Goal: Check status: Check status

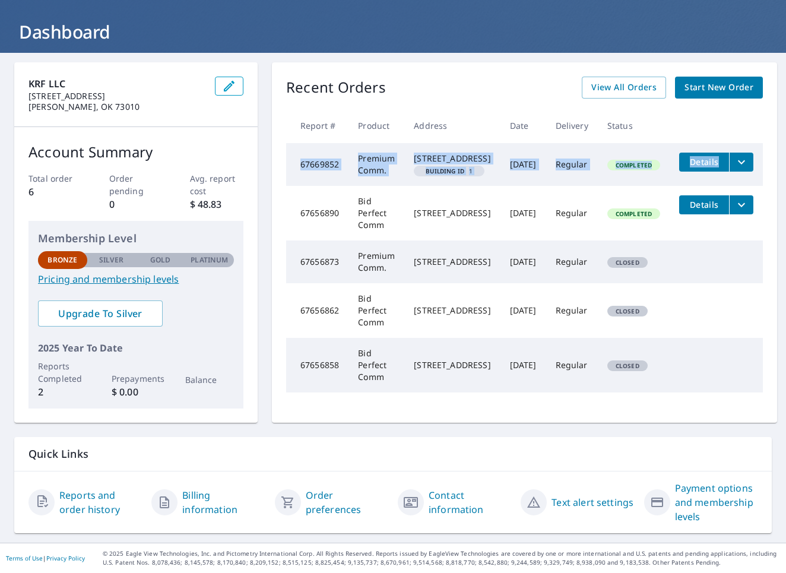
drag, startPoint x: 669, startPoint y: 133, endPoint x: 669, endPoint y: 169, distance: 35.6
click at [669, 142] on table "Report # Product Address Date Delivery Status 67669852 Premium Comm. 111 13th A…" at bounding box center [524, 250] width 477 height 284
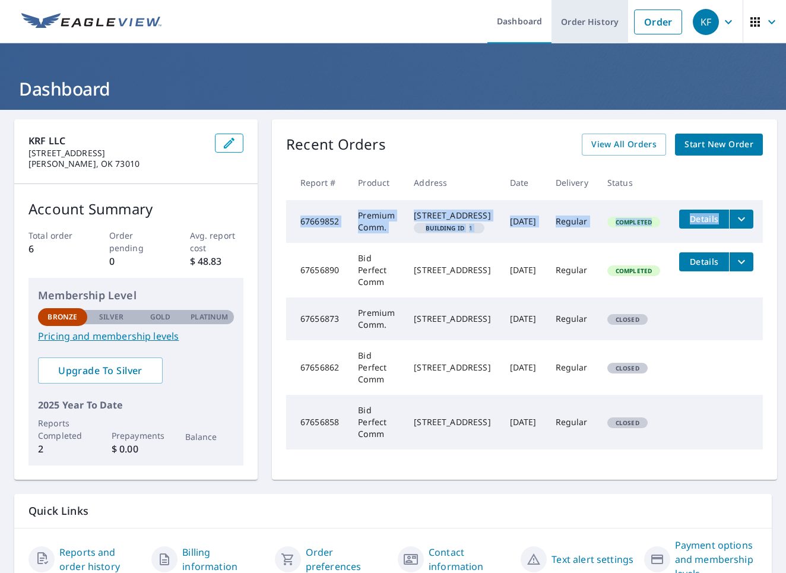
click at [578, 24] on link "Order History" at bounding box center [590, 21] width 77 height 43
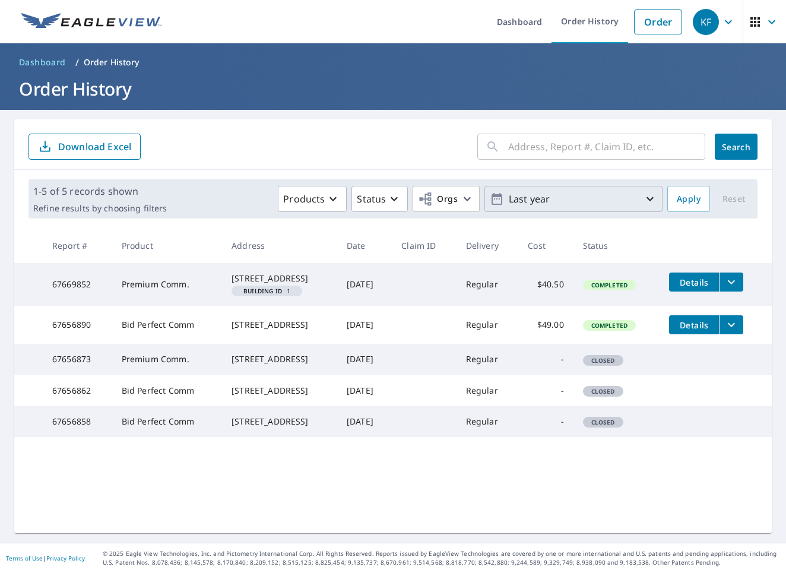
click at [651, 198] on icon "button" at bounding box center [650, 199] width 14 height 14
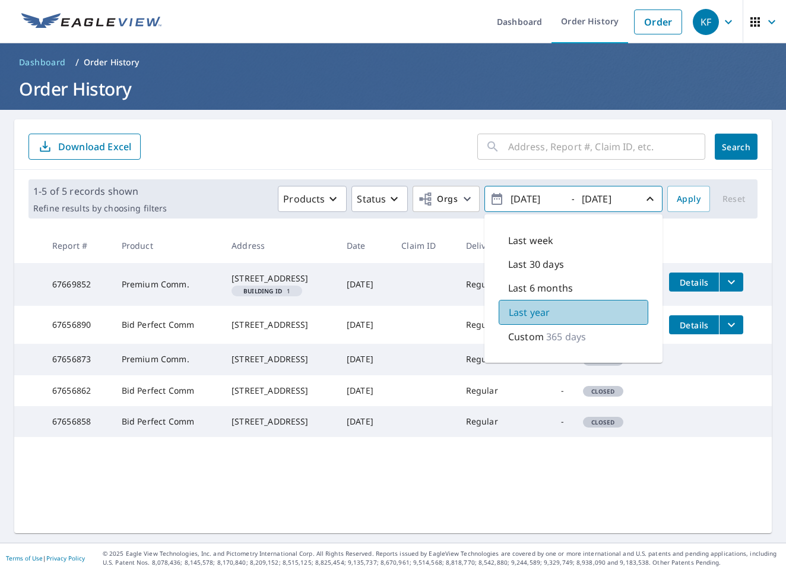
click at [546, 320] on div "Last year" at bounding box center [574, 312] width 150 height 25
click at [541, 337] on p "Custom" at bounding box center [526, 337] width 36 height 14
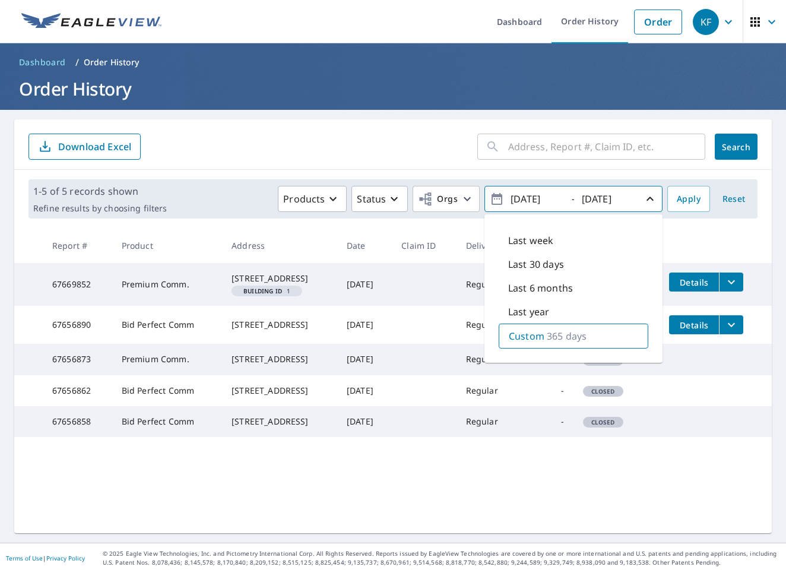
click at [541, 337] on p "Custom" at bounding box center [527, 336] width 36 height 14
click at [536, 312] on p "Last year" at bounding box center [528, 312] width 41 height 14
click at [689, 197] on span "Apply" at bounding box center [689, 199] width 24 height 15
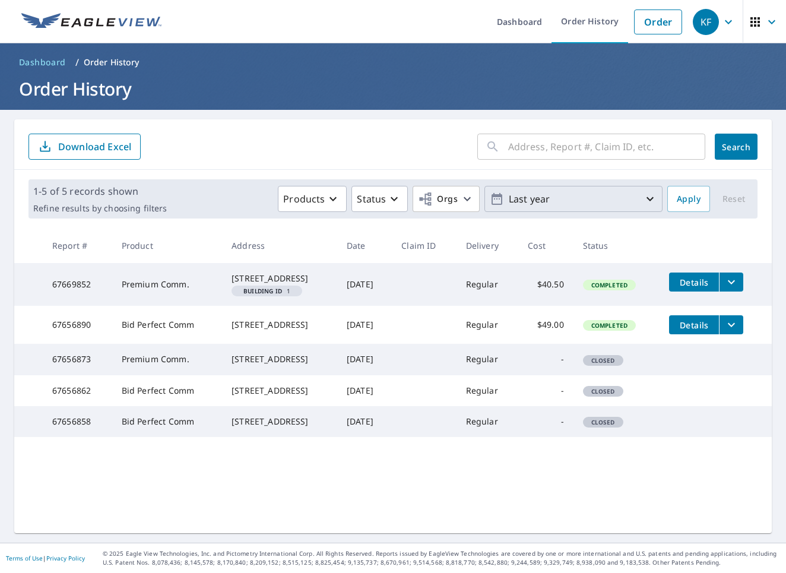
click at [652, 200] on icon "button" at bounding box center [650, 199] width 7 height 4
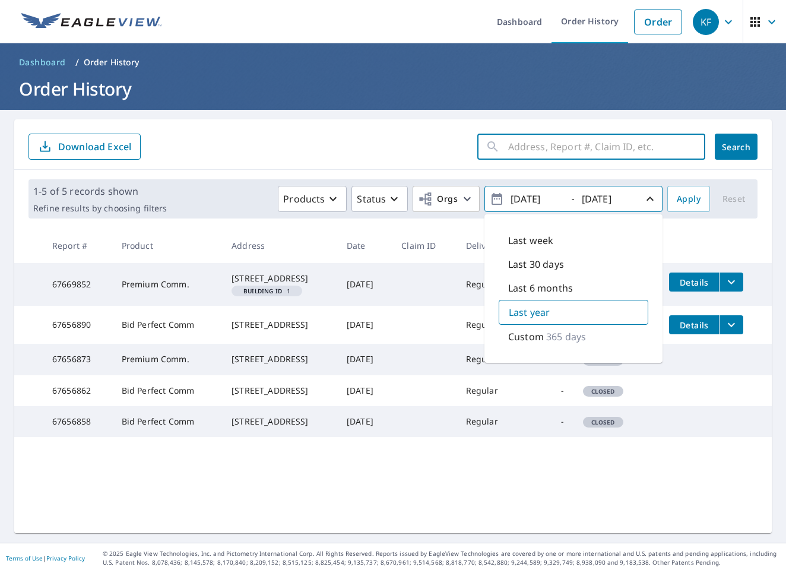
click at [508, 146] on input "text" at bounding box center [606, 146] width 197 height 33
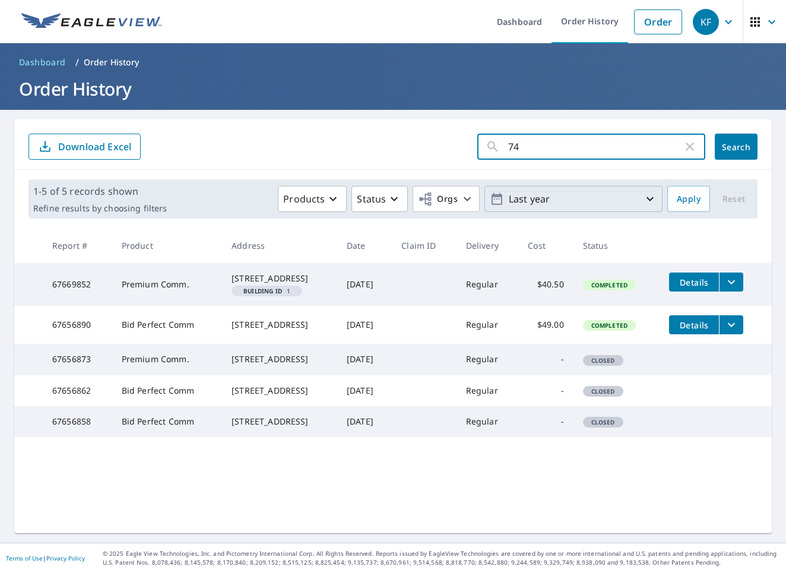
type input "744"
click at [508, 146] on input "744" at bounding box center [595, 146] width 175 height 33
